Goal: Information Seeking & Learning: Learn about a topic

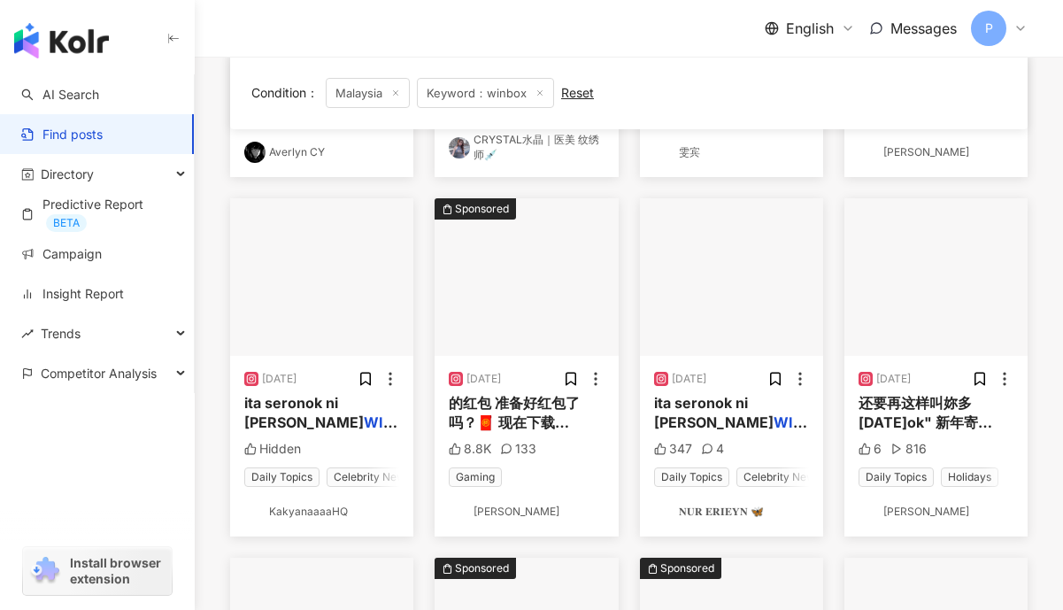
scroll to position [549, 0]
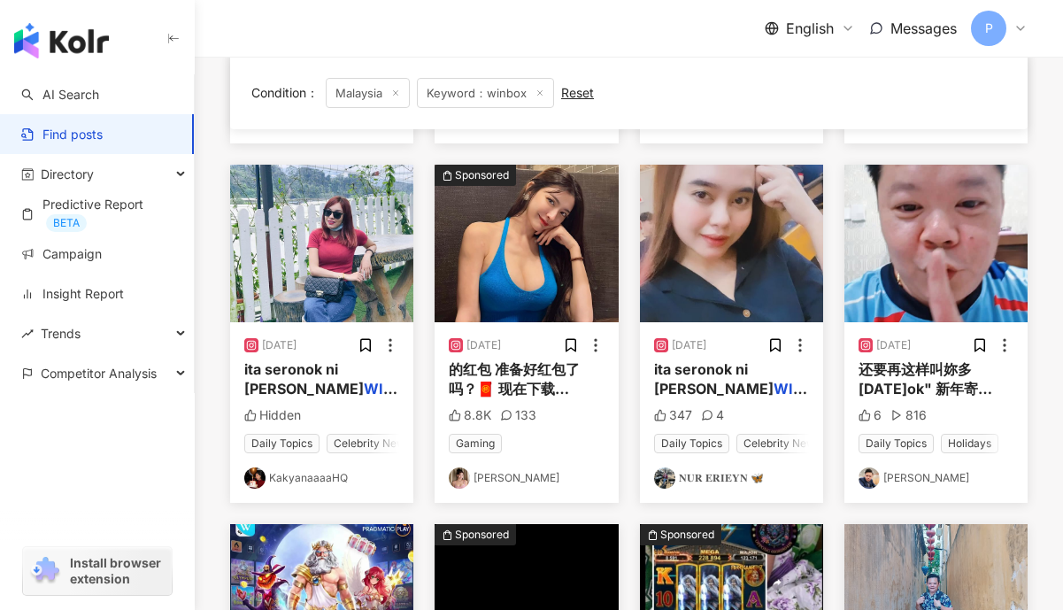
click at [699, 477] on link "𝐍𝐔𝐑 𝐄𝐑𝐈𝐄𝐘𝐍 🦋" at bounding box center [731, 477] width 155 height 21
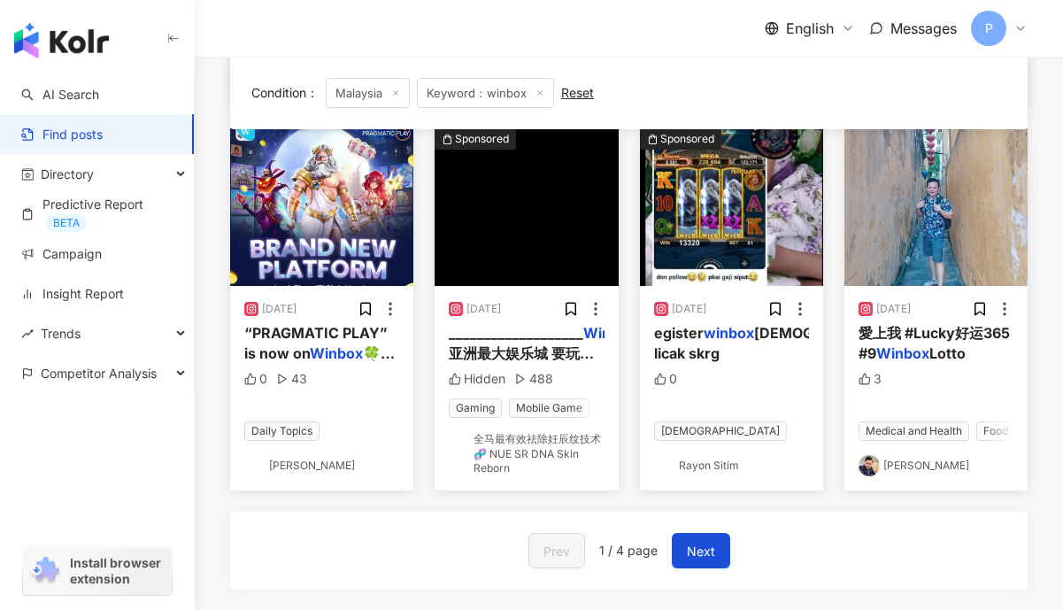
scroll to position [1049, 0]
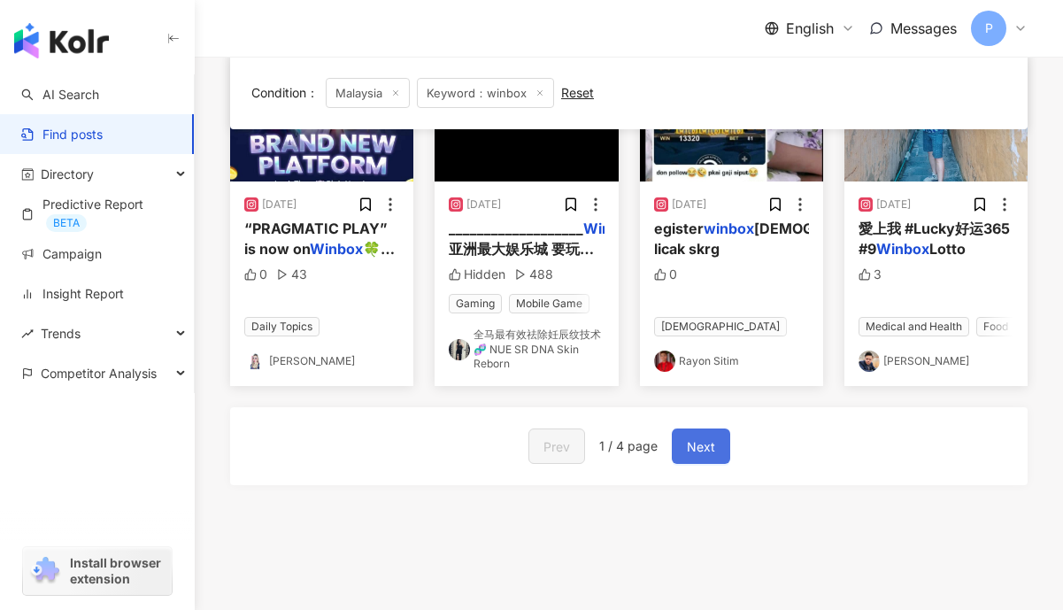
click at [699, 432] on button "Next" at bounding box center [701, 445] width 58 height 35
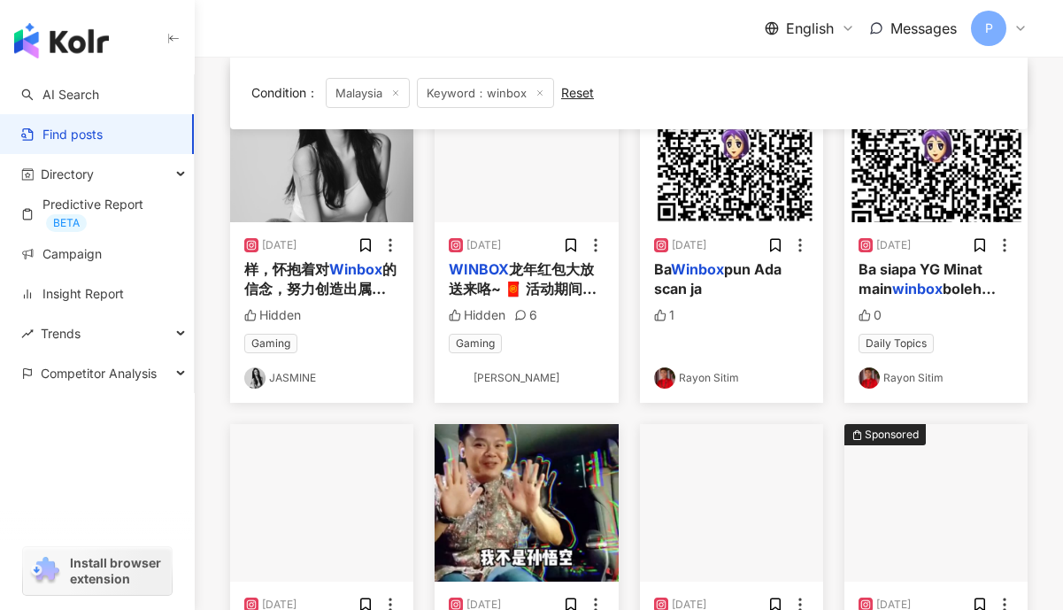
scroll to position [282, 0]
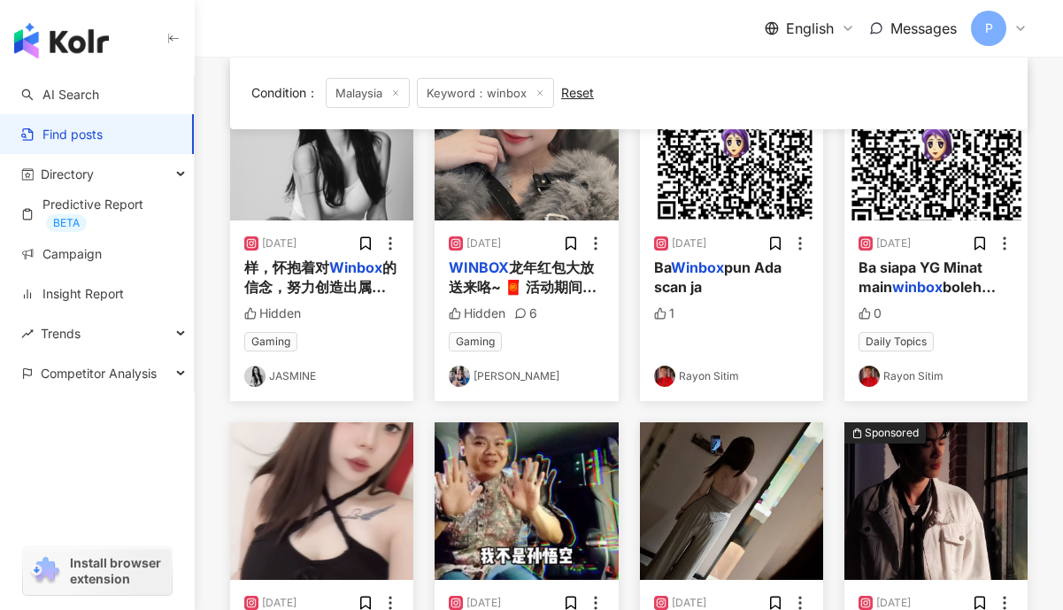
click at [503, 373] on link "Angela Chua" at bounding box center [526, 376] width 155 height 21
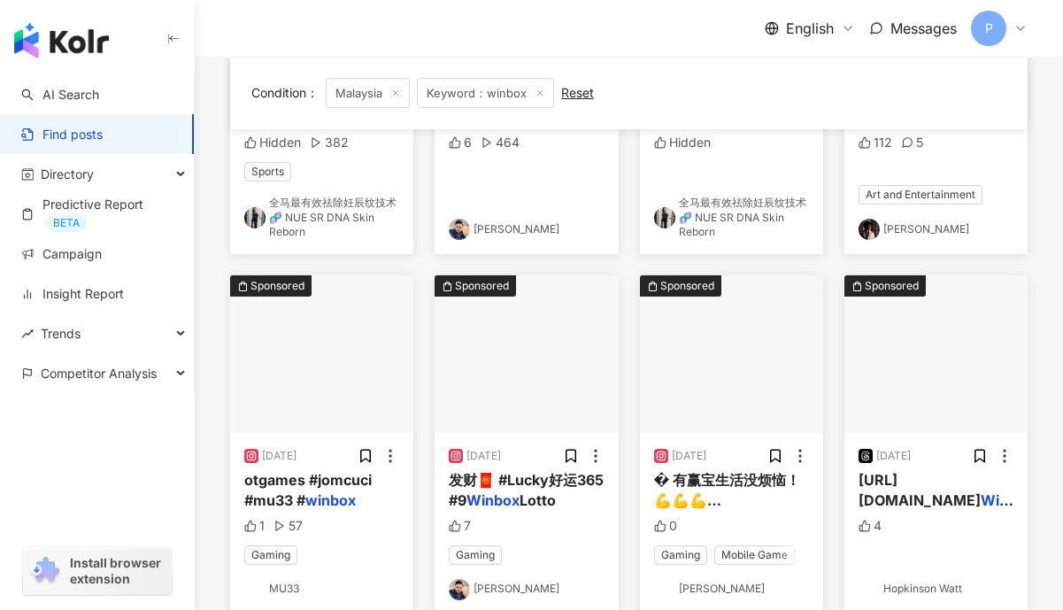
scroll to position [920, 0]
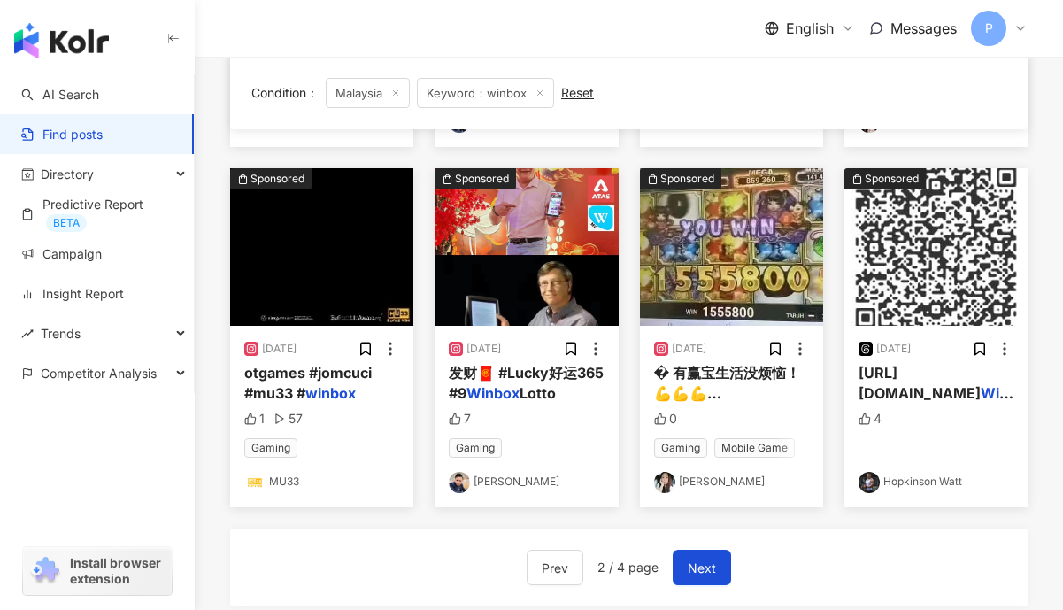
click at [689, 482] on link "Sherlyn Boo" at bounding box center [731, 482] width 155 height 21
click at [929, 489] on link "Hopkinson Watt" at bounding box center [936, 482] width 155 height 21
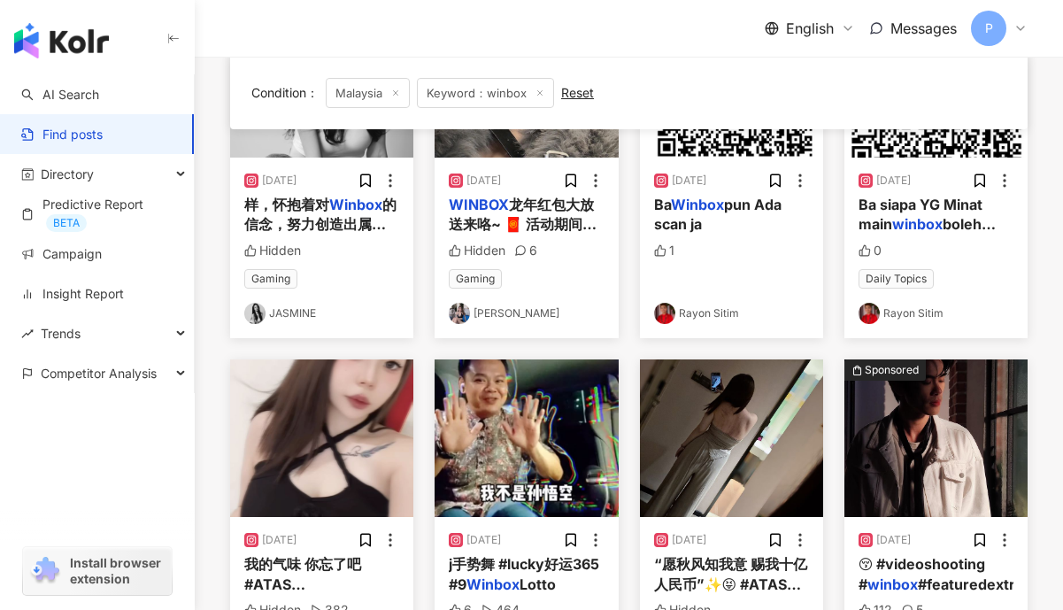
scroll to position [358, 0]
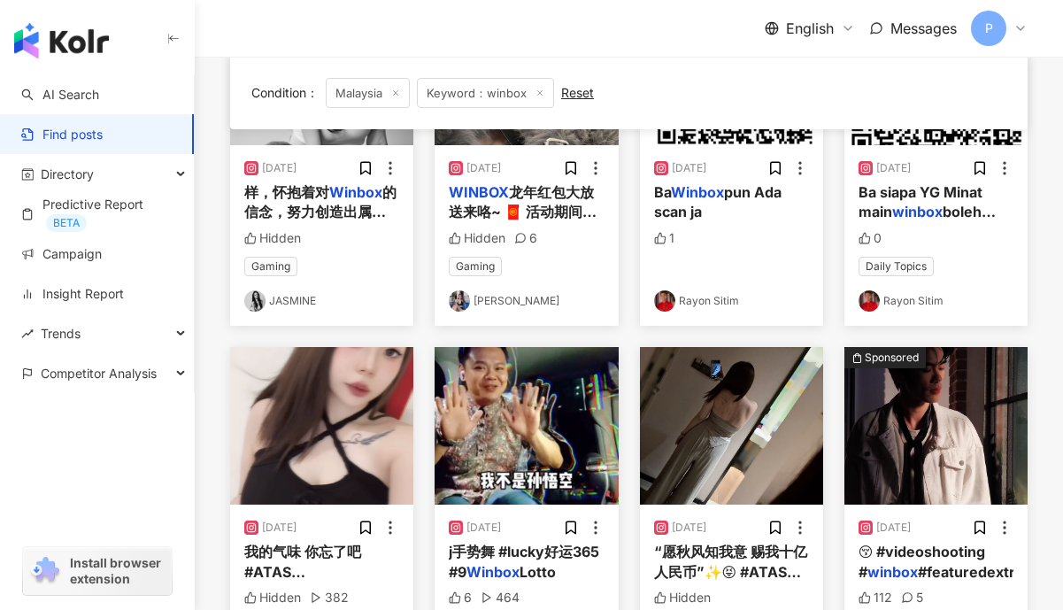
click at [282, 304] on link "JASMINE" at bounding box center [321, 300] width 155 height 21
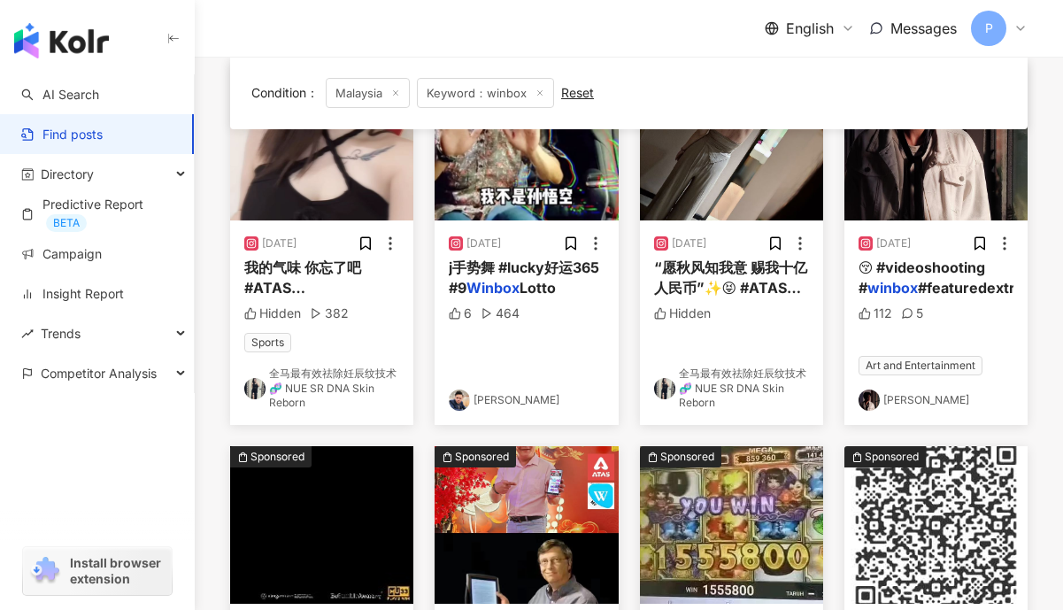
scroll to position [721, 0]
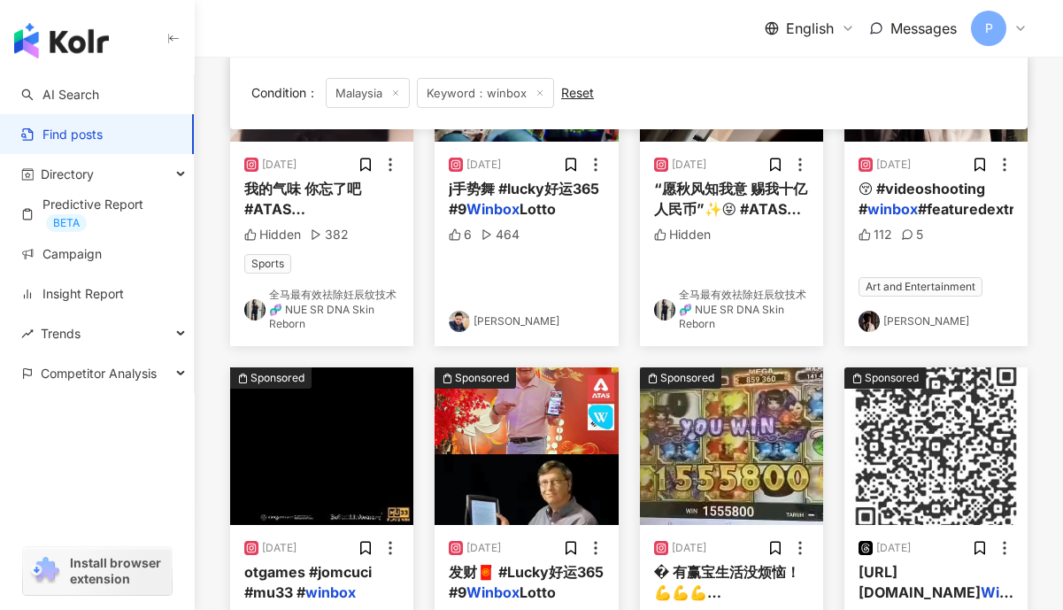
click at [895, 316] on link "Carson Wong" at bounding box center [936, 321] width 155 height 21
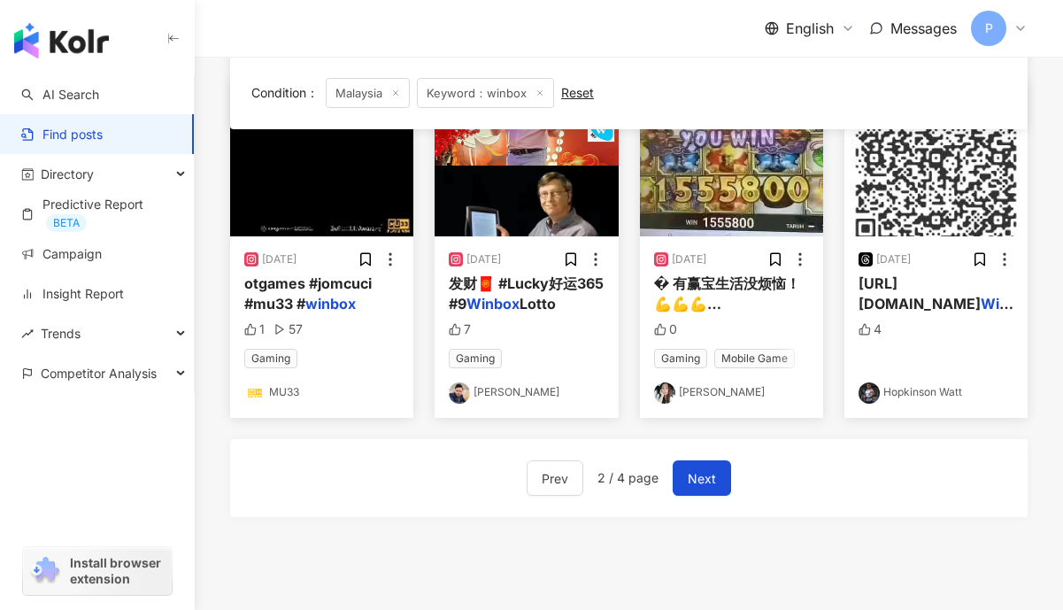
scroll to position [1019, 0]
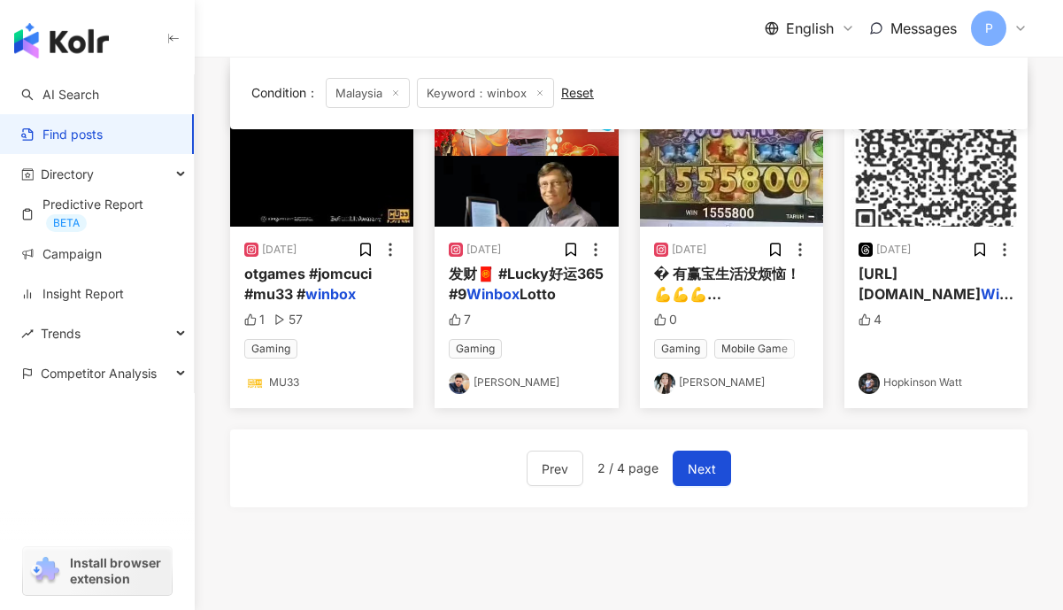
click at [707, 380] on link "[PERSON_NAME]" at bounding box center [731, 383] width 155 height 21
click at [713, 474] on span "Next" at bounding box center [702, 469] width 28 height 21
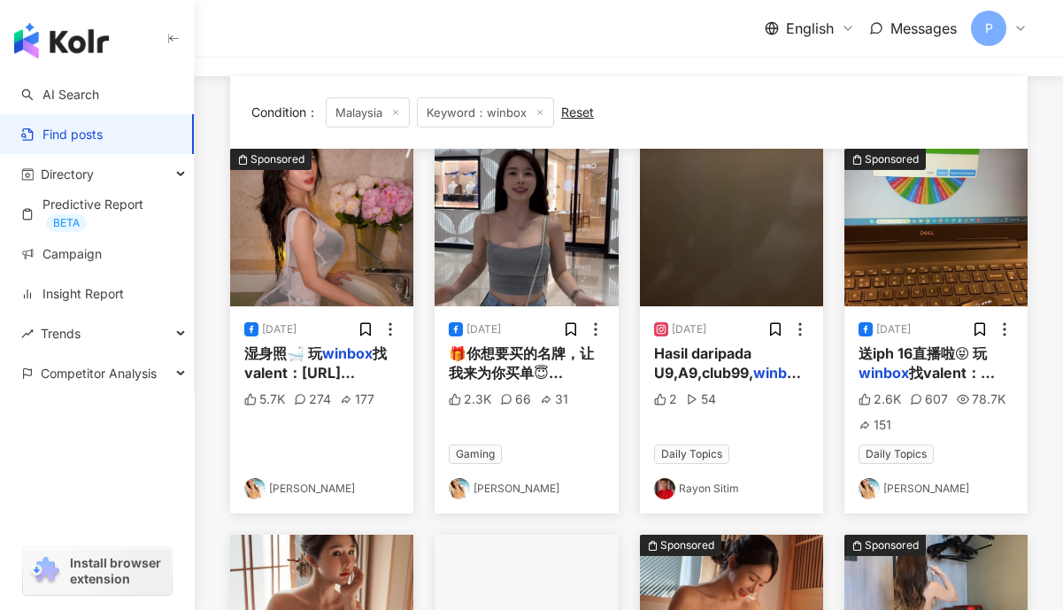
scroll to position [244, 0]
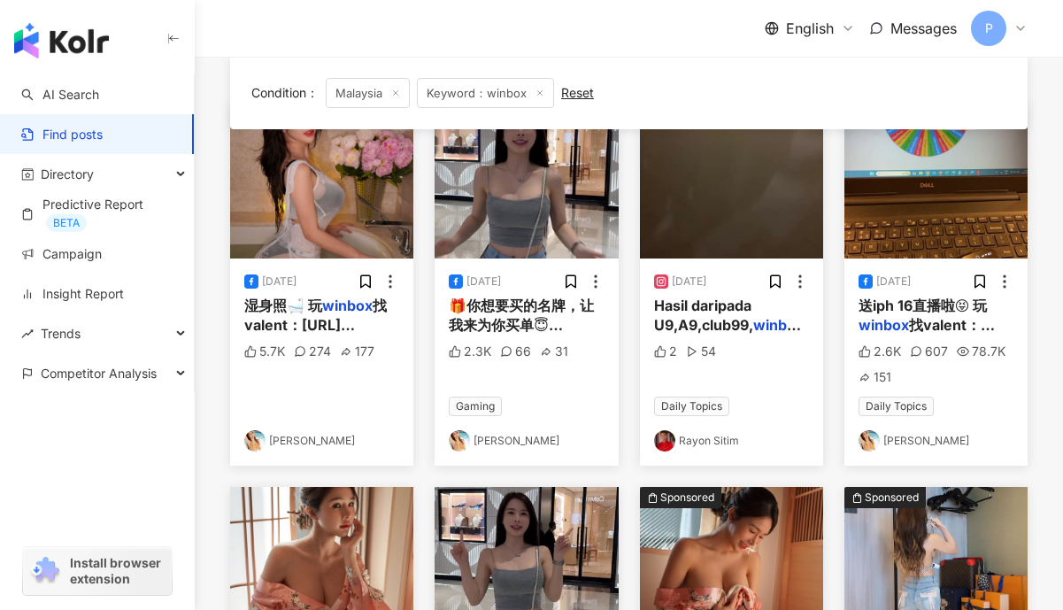
click at [491, 443] on link "Valent 婉婷" at bounding box center [526, 440] width 155 height 21
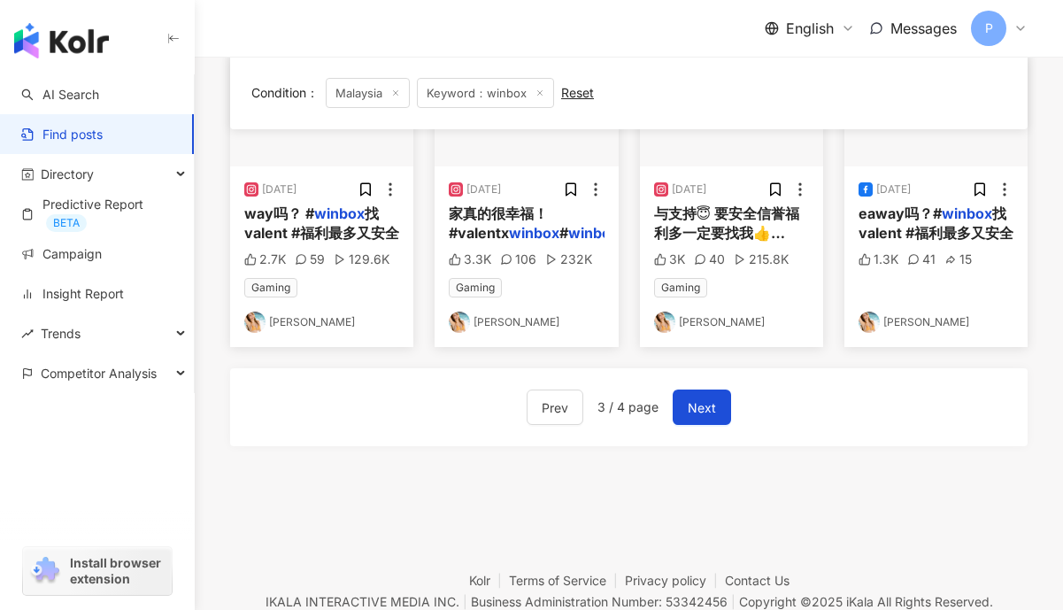
scroll to position [1122, 0]
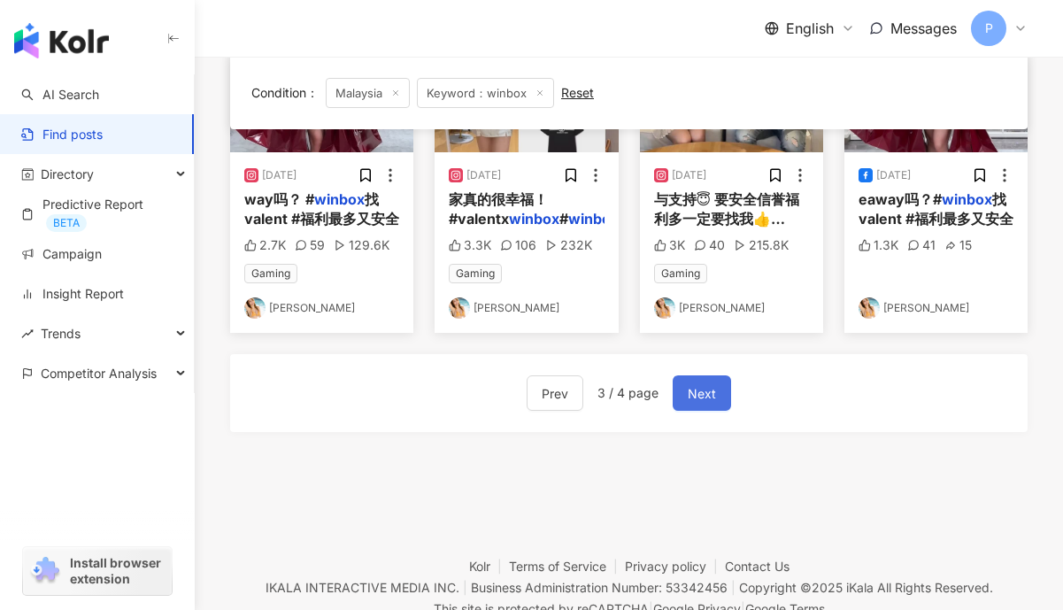
click at [692, 388] on span "Next" at bounding box center [702, 393] width 28 height 21
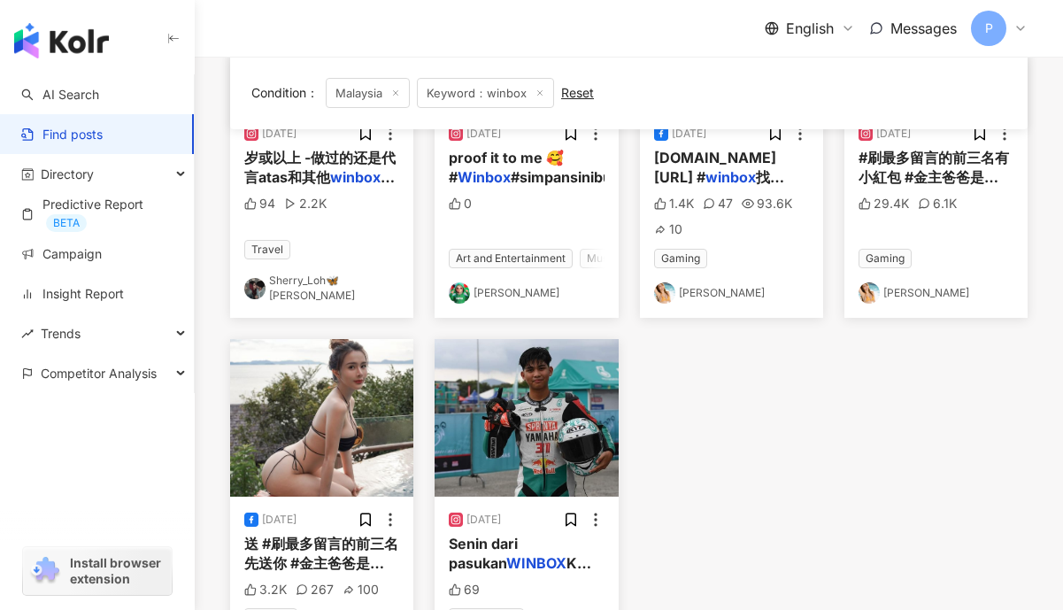
scroll to position [715, 0]
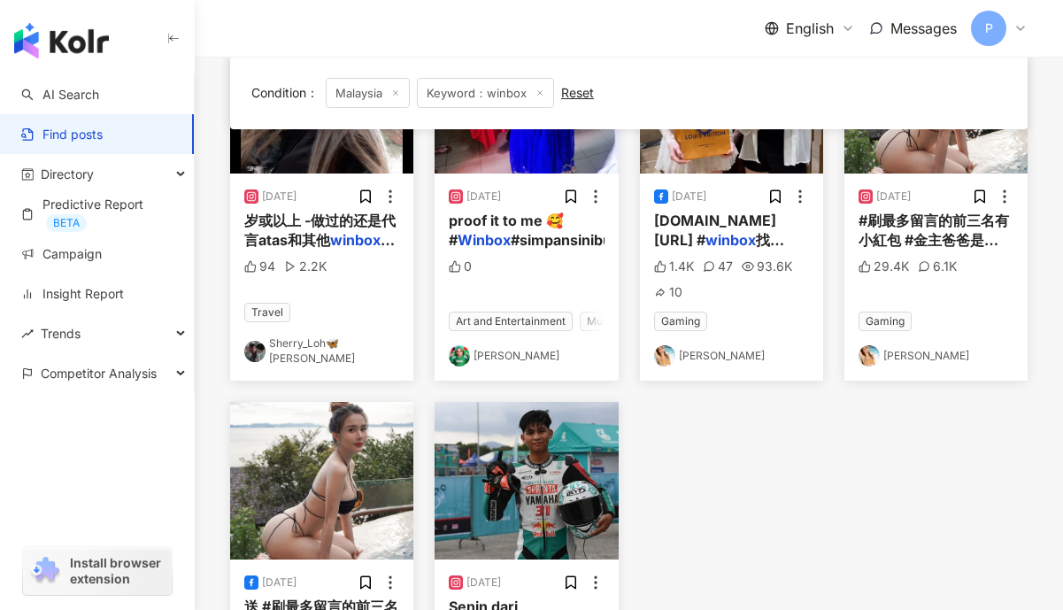
click at [299, 351] on link "Sherry_Loh🦋[PERSON_NAME]" at bounding box center [321, 351] width 155 height 30
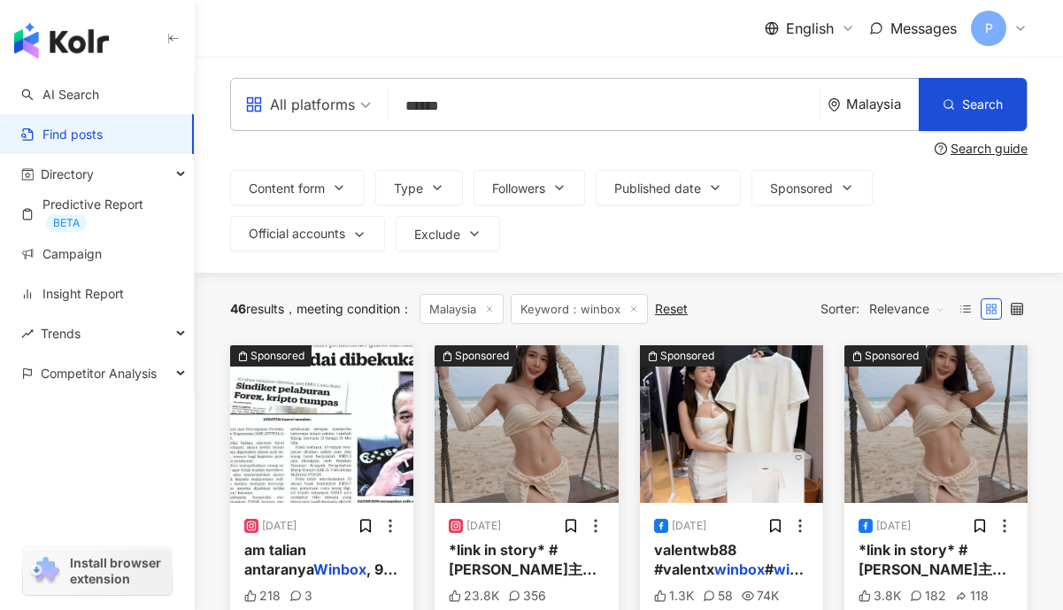
click at [493, 105] on input "******" at bounding box center [604, 106] width 417 height 38
type input "***"
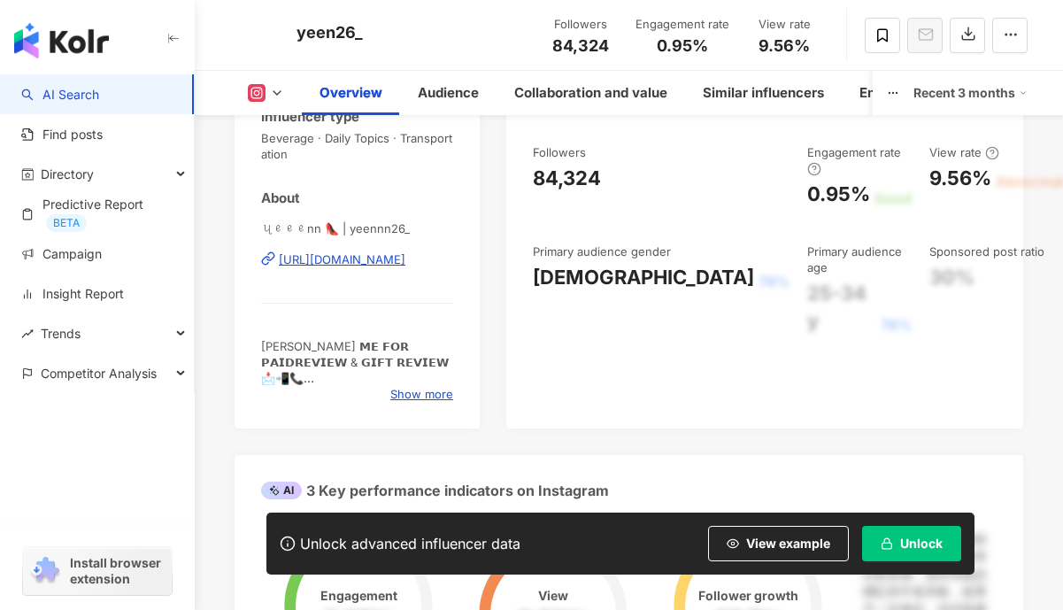
scroll to position [324, 0]
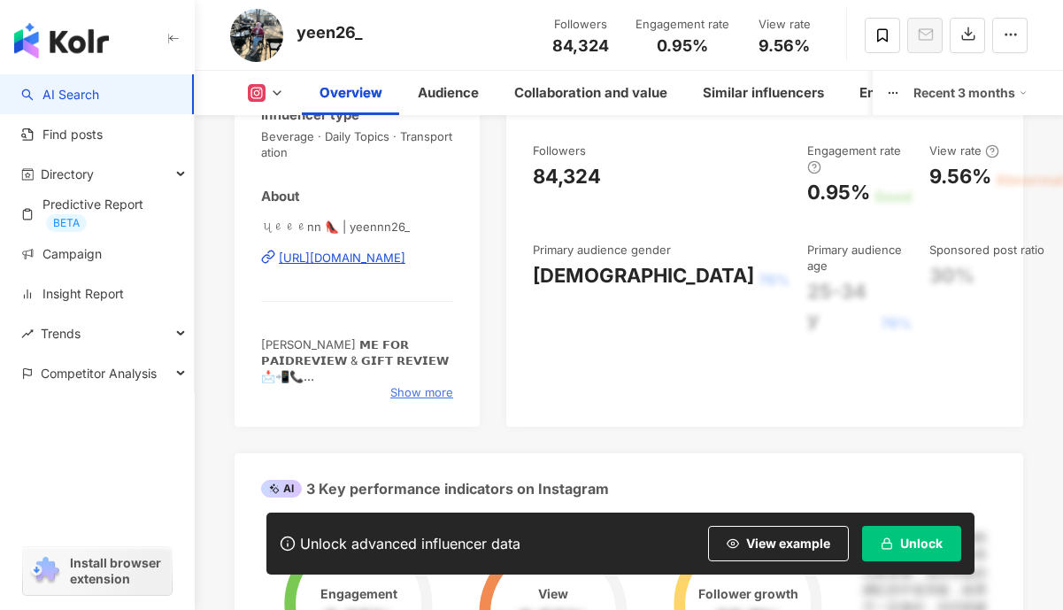
click at [409, 395] on span "Show more" at bounding box center [421, 392] width 63 height 16
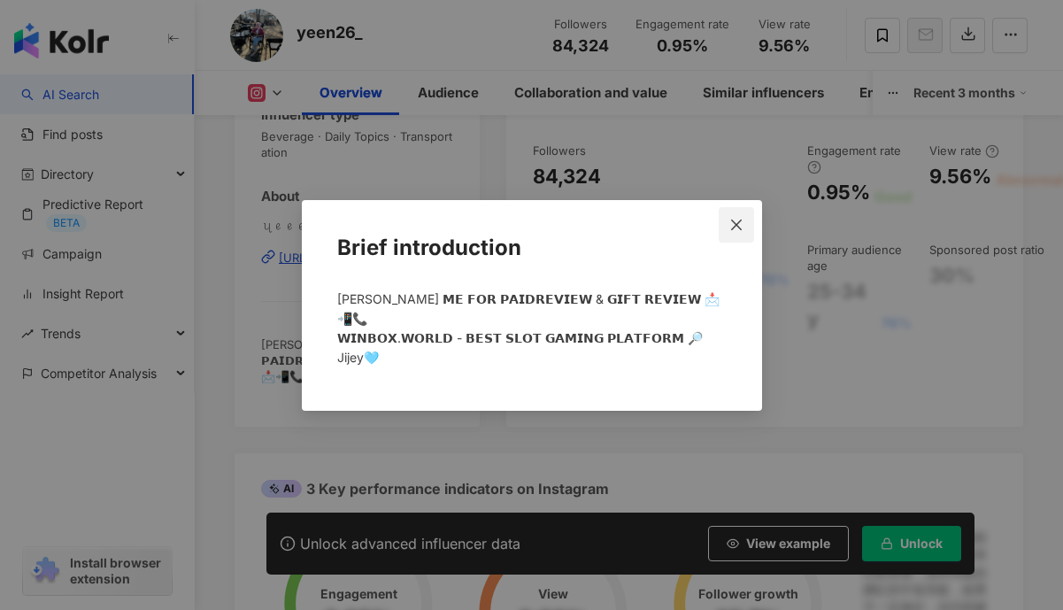
click at [730, 232] on icon "close" at bounding box center [736, 225] width 14 height 14
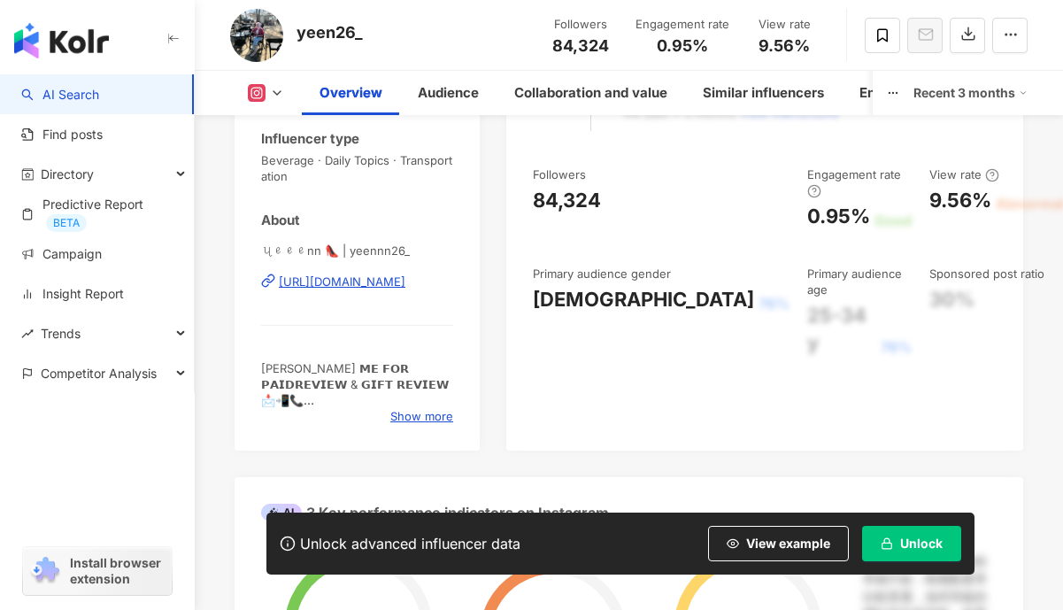
scroll to position [259, 0]
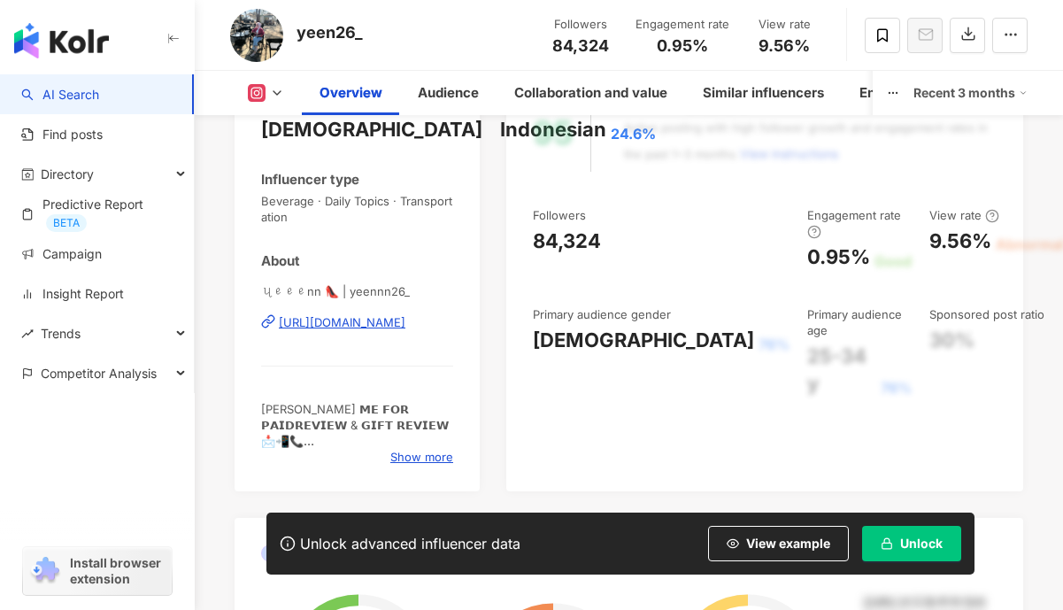
click at [368, 325] on div "https://www.instagram.com/yeennn26_/" at bounding box center [342, 322] width 127 height 16
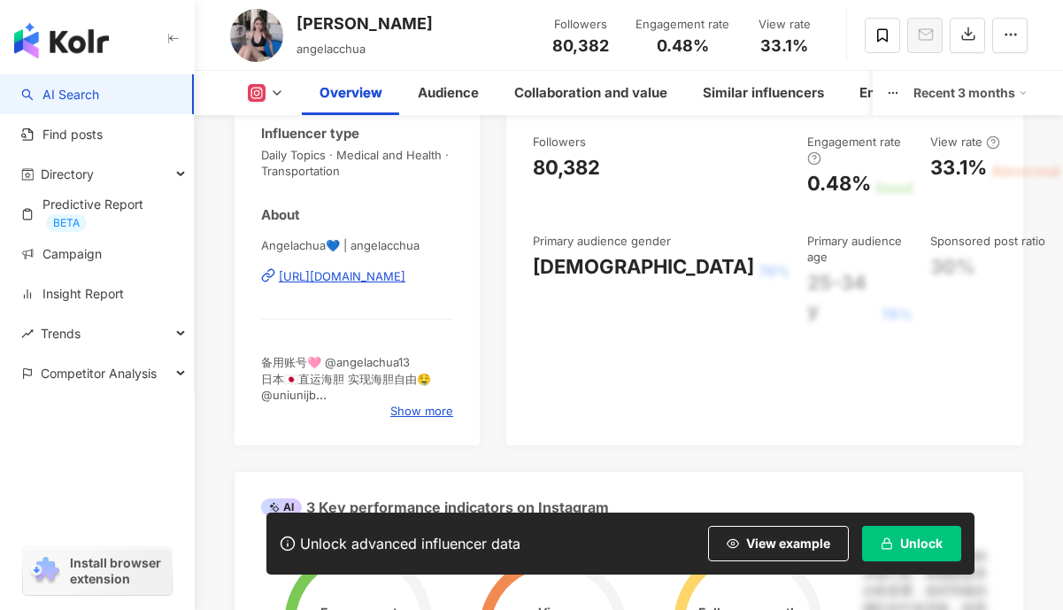
scroll to position [373, 0]
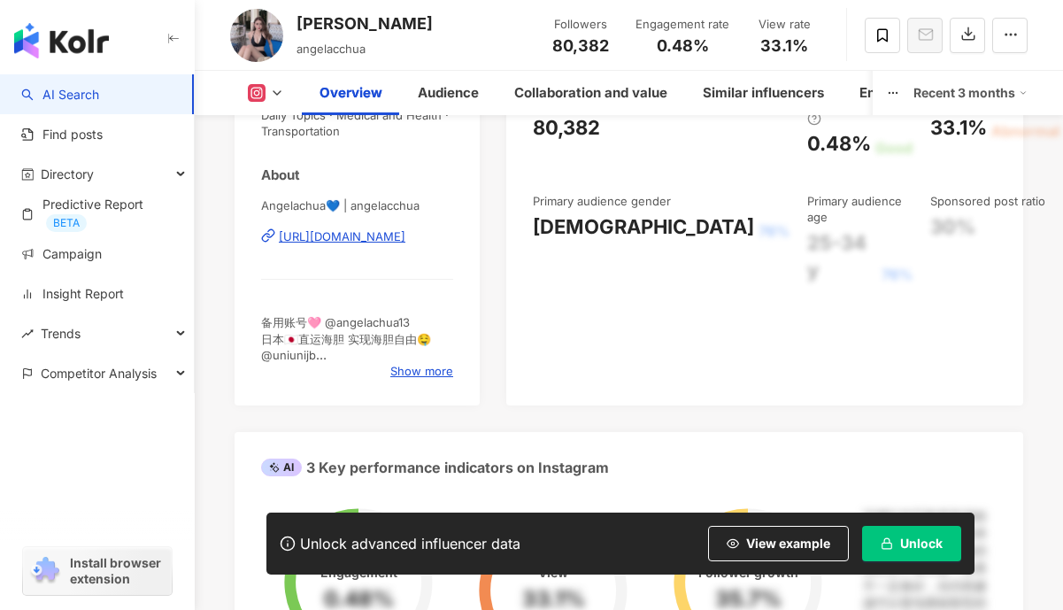
click at [376, 238] on div "https://www.instagram.com/angelacchua/" at bounding box center [342, 236] width 127 height 16
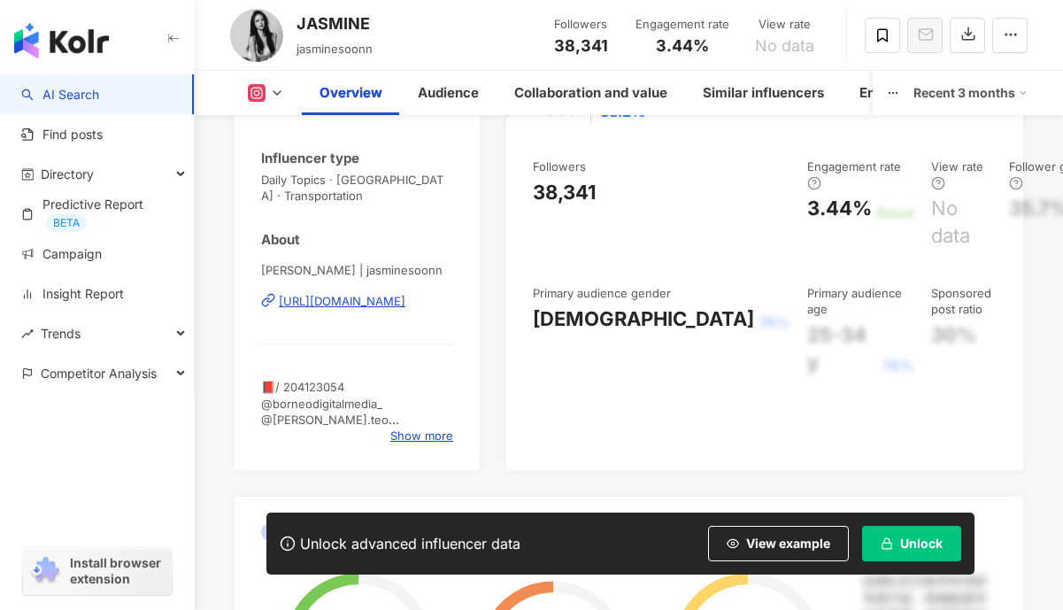
scroll to position [389, 0]
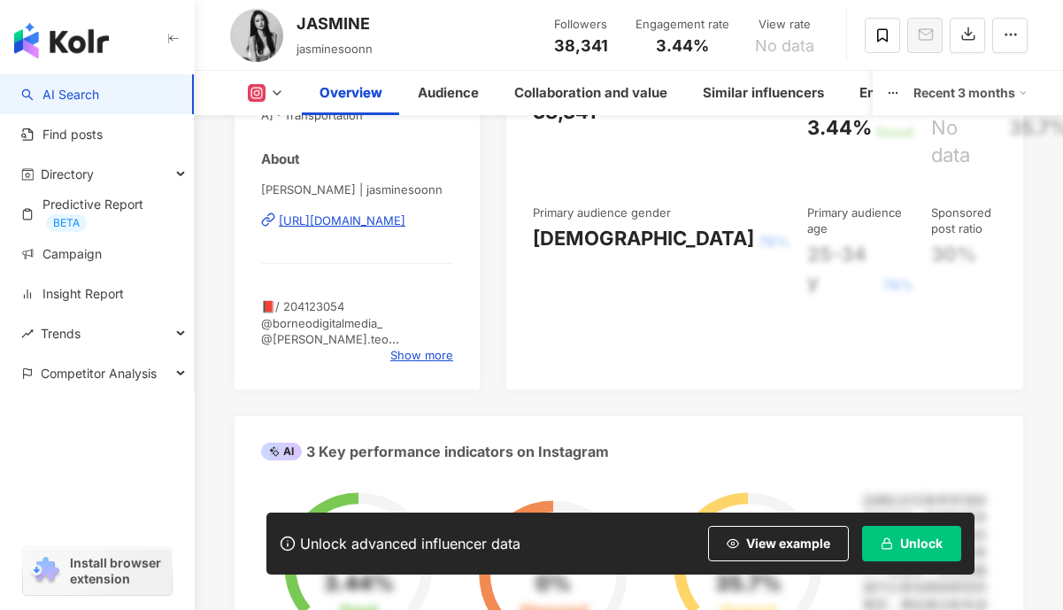
click at [403, 224] on div "https://www.instagram.com/jasminesoonn/" at bounding box center [342, 220] width 127 height 16
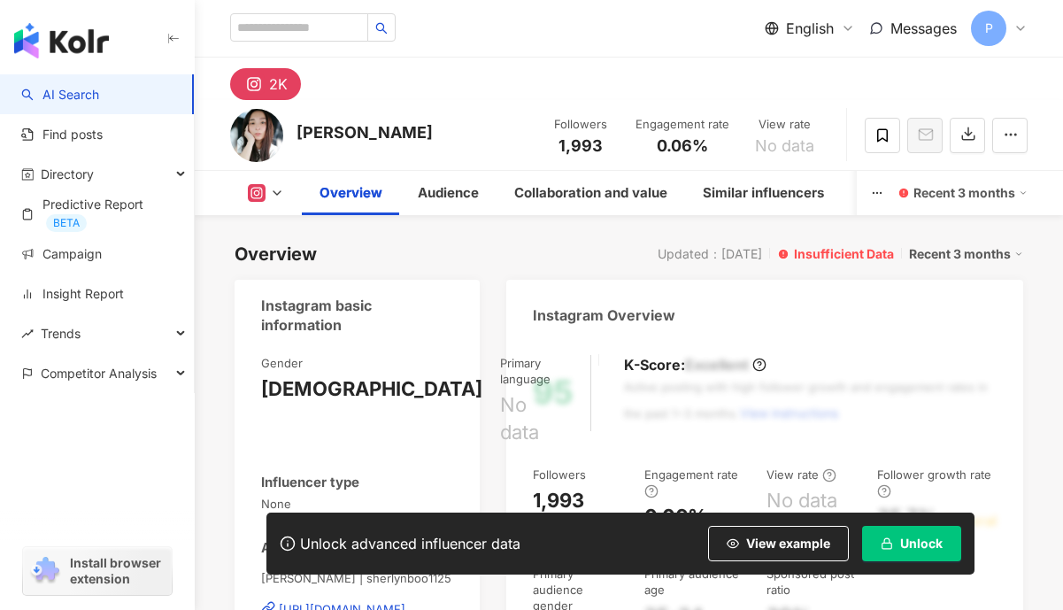
scroll to position [205, 0]
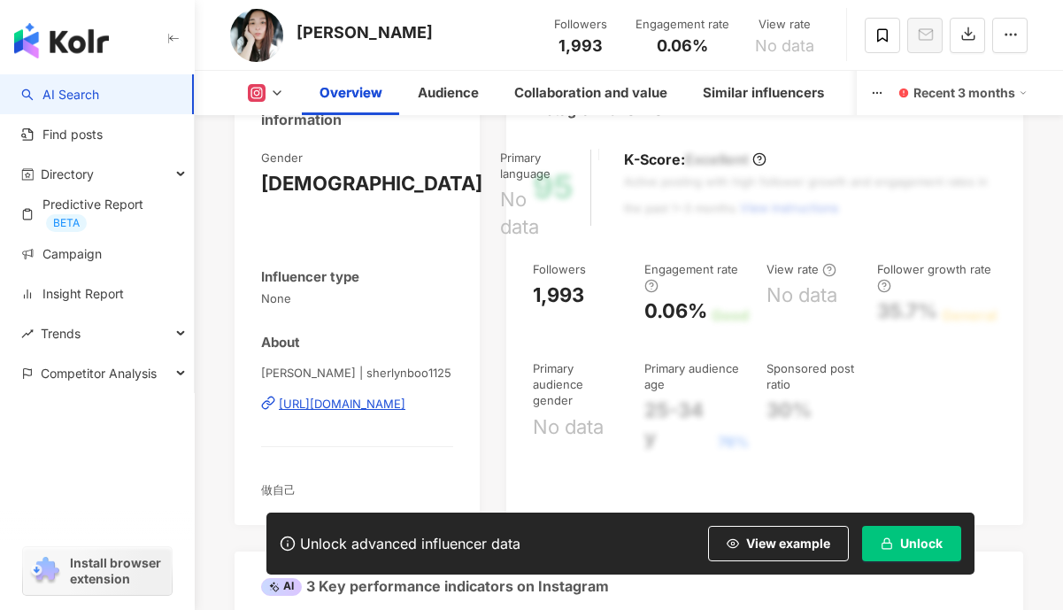
click at [405, 396] on div "[URL][DOMAIN_NAME]" at bounding box center [342, 404] width 127 height 16
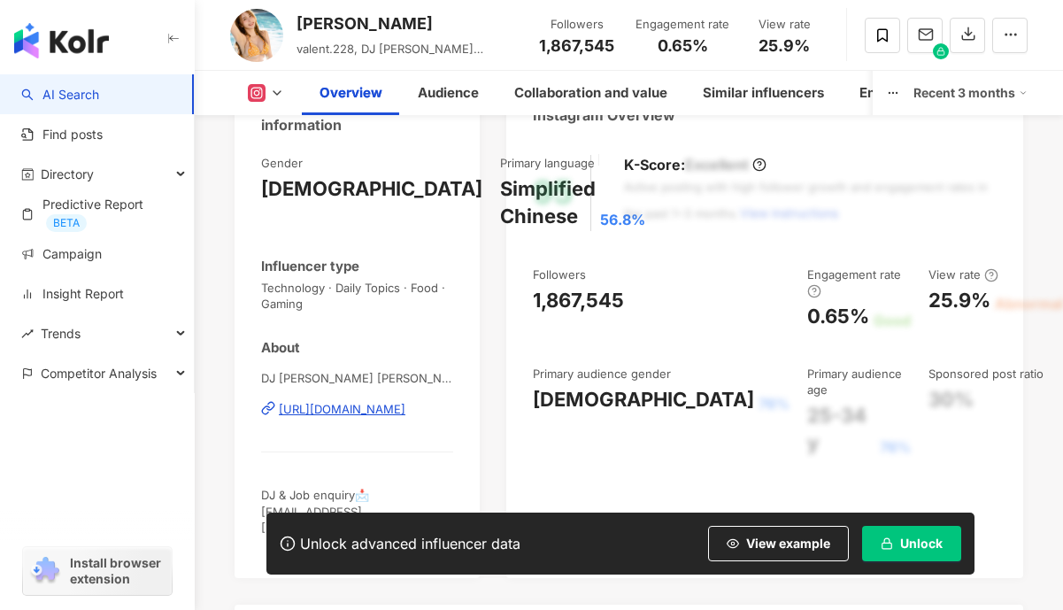
scroll to position [206, 0]
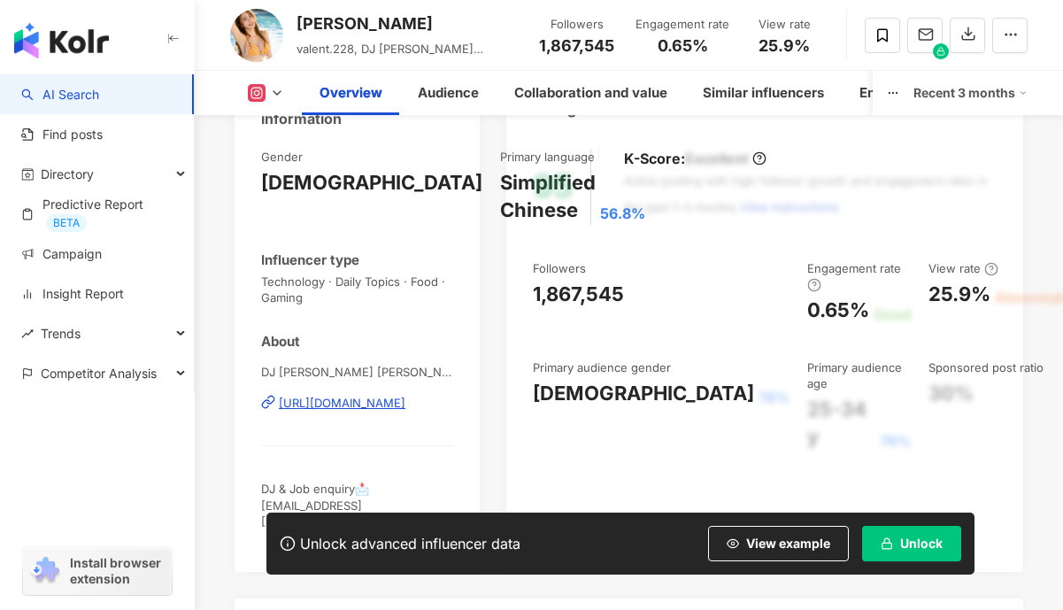
click at [349, 404] on div "https://www.instagram.com/valent_1314/" at bounding box center [342, 403] width 127 height 16
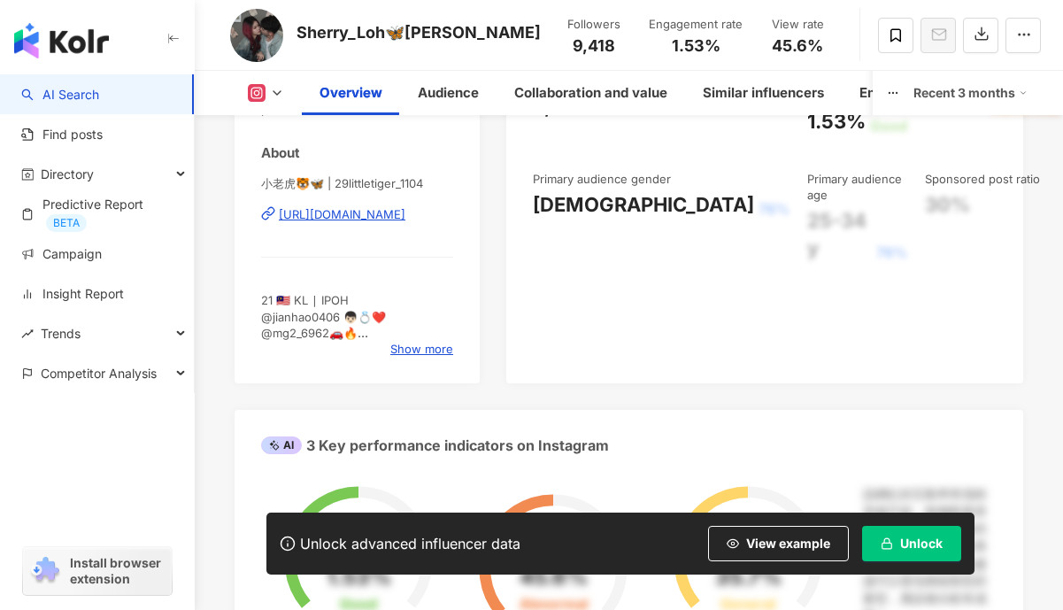
scroll to position [411, 0]
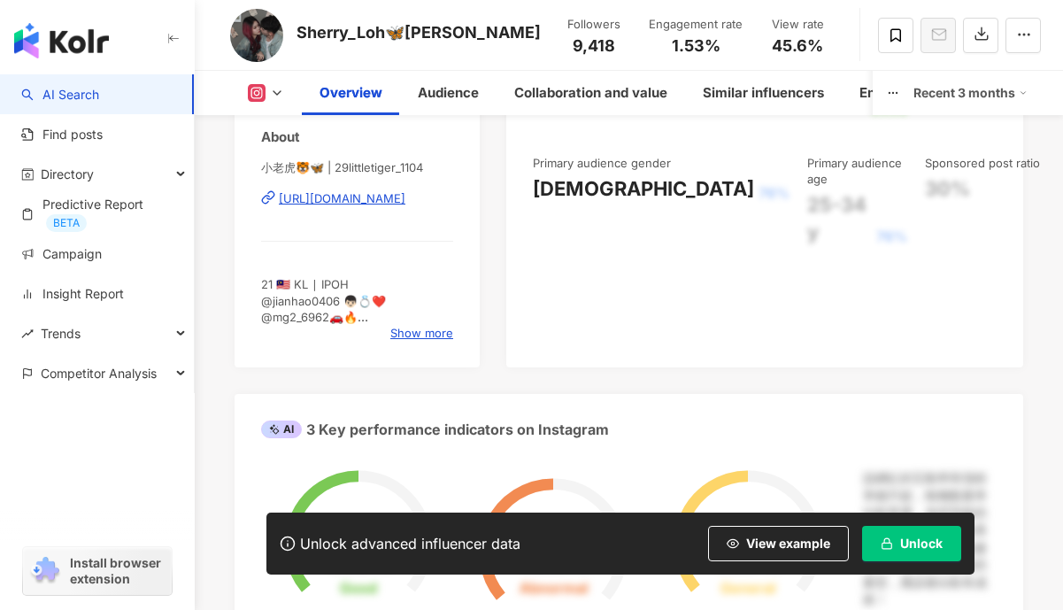
click at [387, 201] on div "[URL][DOMAIN_NAME]" at bounding box center [342, 198] width 127 height 16
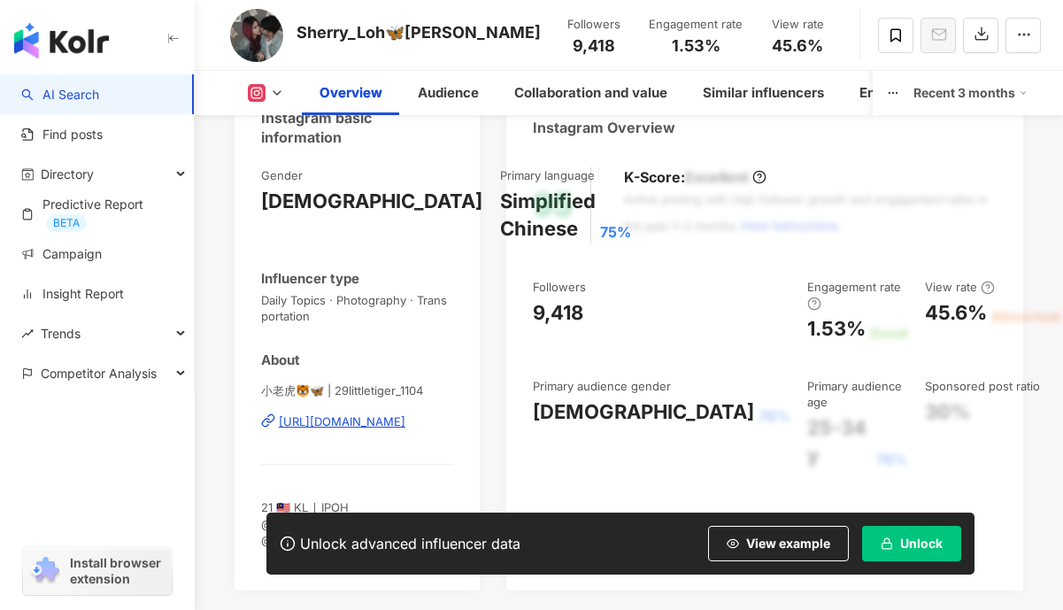
scroll to position [23, 0]
